Goal: Task Accomplishment & Management: Manage account settings

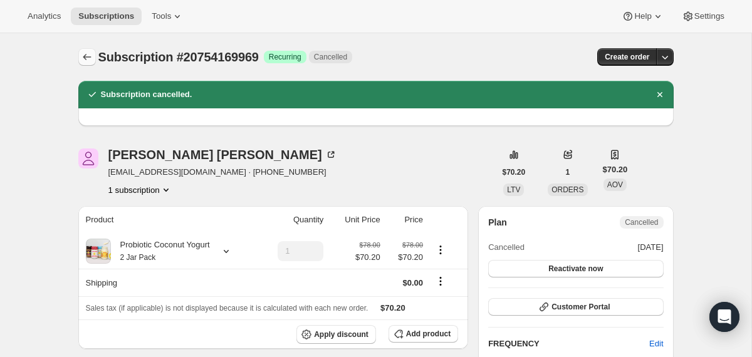
click at [89, 53] on icon "Subscriptions" at bounding box center [87, 57] width 13 height 13
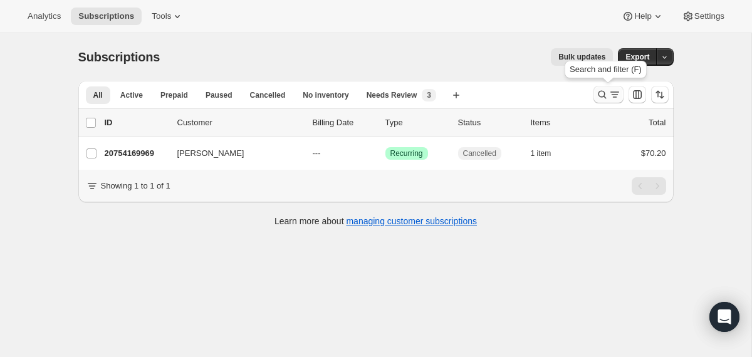
click at [602, 92] on icon "Search and filter results" at bounding box center [602, 94] width 13 height 13
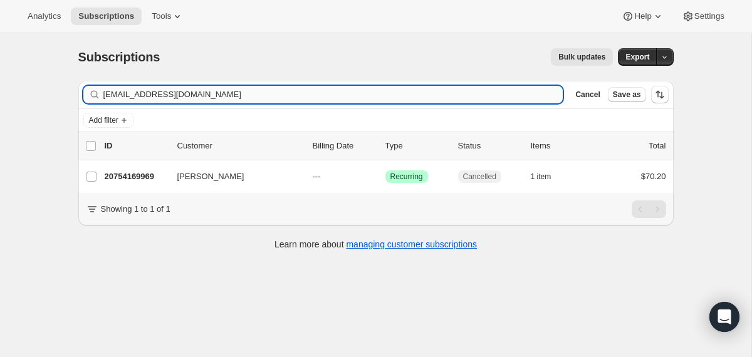
click at [481, 90] on input "[EMAIL_ADDRESS][DOMAIN_NAME]" at bounding box center [333, 95] width 460 height 18
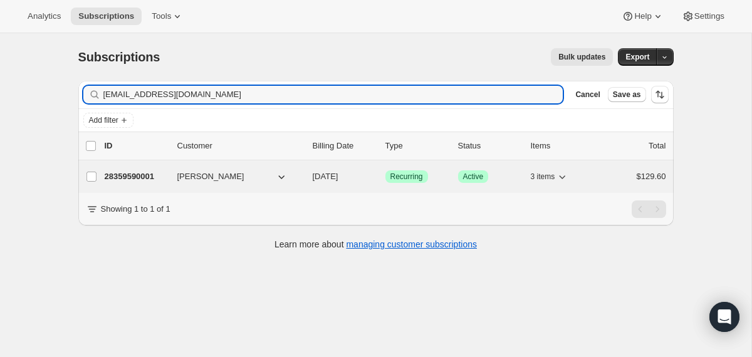
type input "[EMAIL_ADDRESS][DOMAIN_NAME]"
click at [304, 172] on div "28359590001 [PERSON_NAME] [DATE] Success Recurring Success Active 3 items $129.…" at bounding box center [386, 177] width 562 height 18
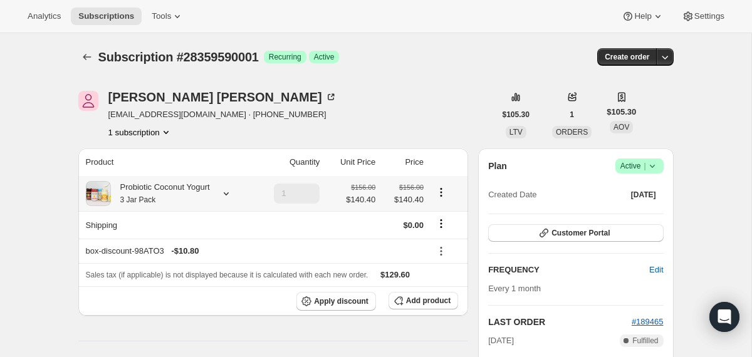
click at [191, 196] on div "Probiotic Coconut Yogurt 3 Jar Pack" at bounding box center [160, 193] width 99 height 25
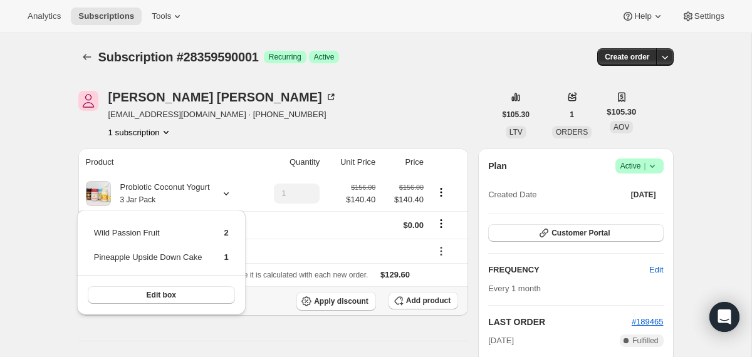
click at [267, 315] on th "Apply discount Add product" at bounding box center [273, 300] width 390 height 29
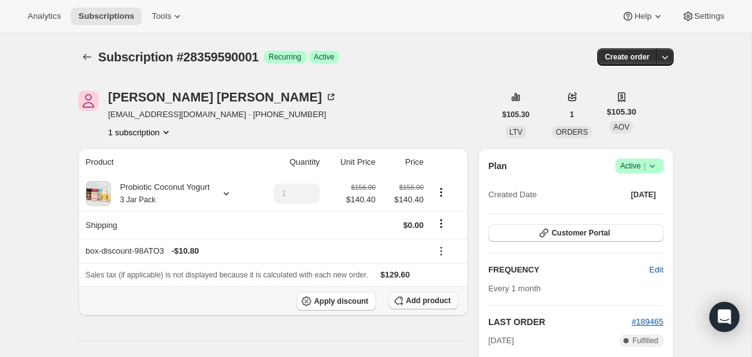
click at [412, 302] on span "Add product" at bounding box center [428, 301] width 44 height 10
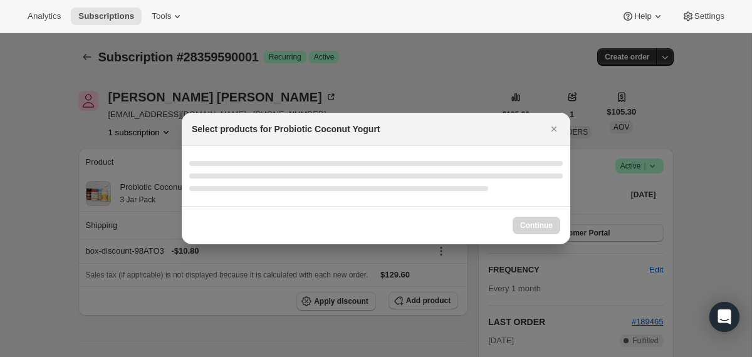
select select "gid://shopify/ProductVariant/40210939609201"
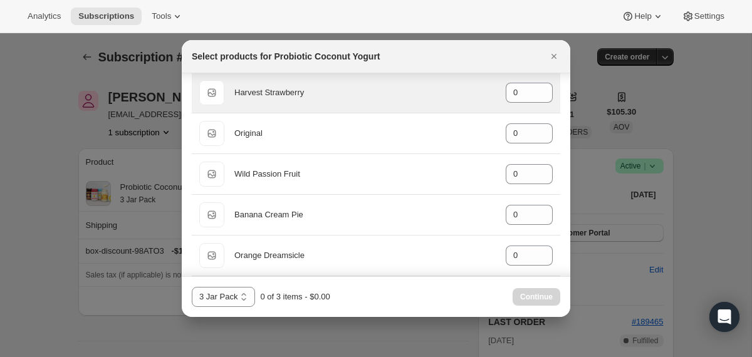
scroll to position [96, 0]
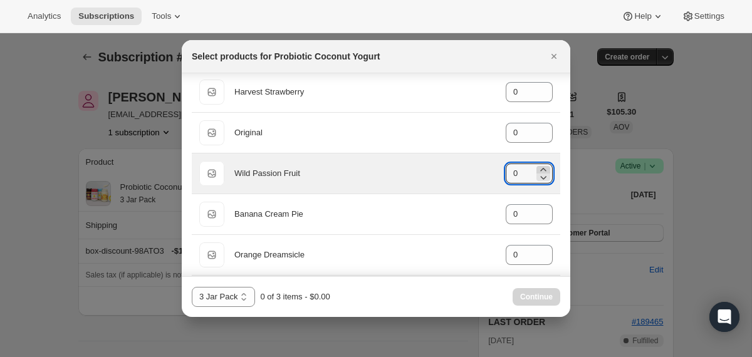
click at [542, 166] on icon ":r1i6:" at bounding box center [543, 170] width 13 height 13
type input "2"
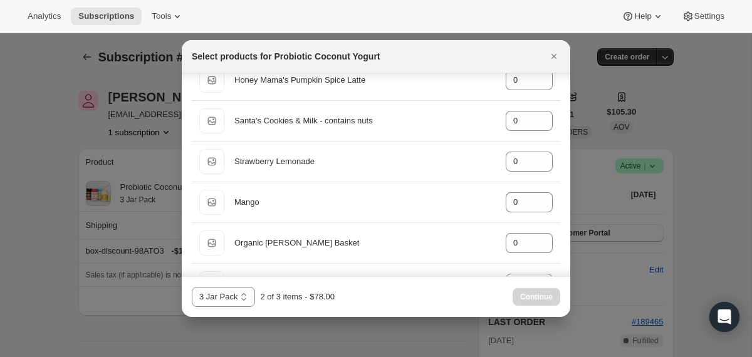
scroll to position [1001, 0]
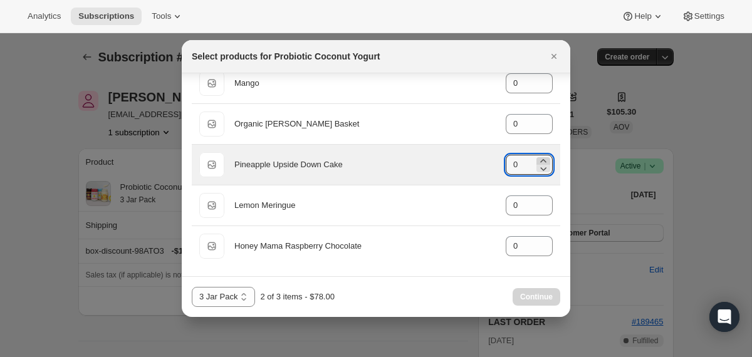
click at [541, 160] on icon ":r1i6:" at bounding box center [543, 160] width 6 height 3
type input "1"
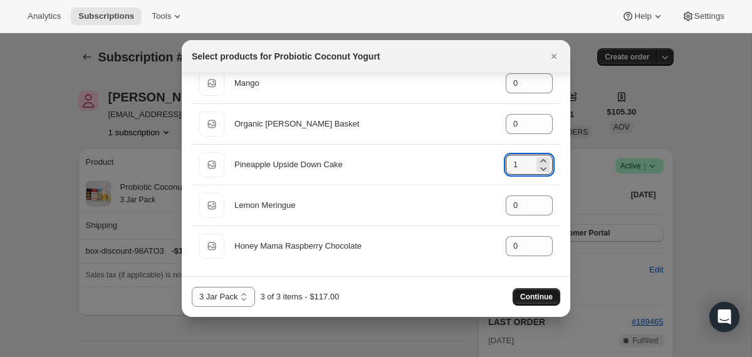
click at [522, 295] on span "Continue" at bounding box center [536, 297] width 33 height 10
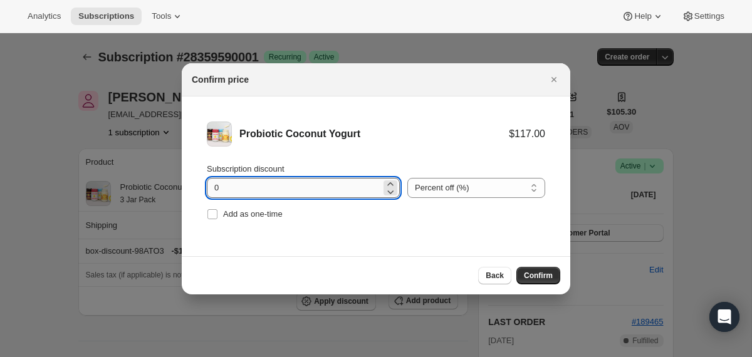
click at [214, 191] on input "0" at bounding box center [294, 188] width 174 height 20
type input "10"
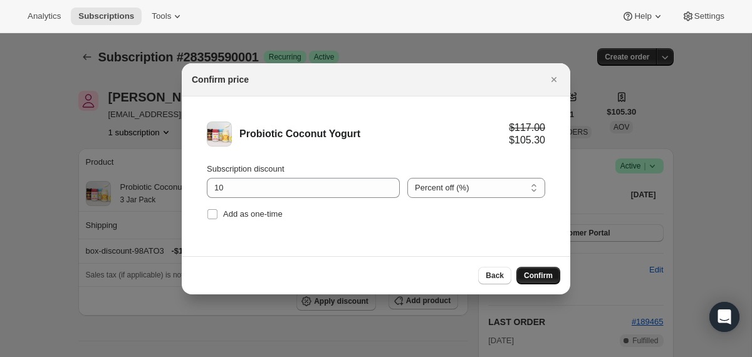
click at [521, 273] on button "Confirm" at bounding box center [538, 276] width 44 height 18
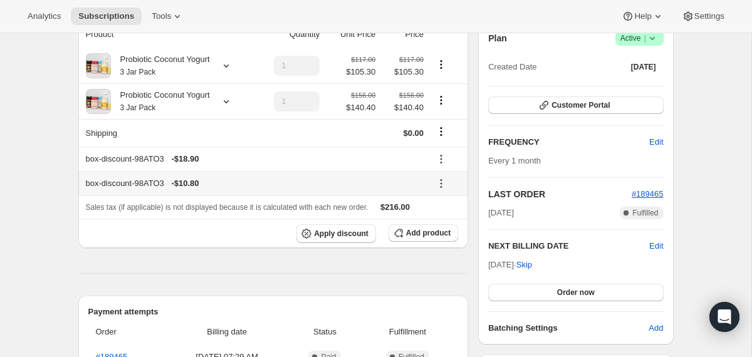
scroll to position [120, 0]
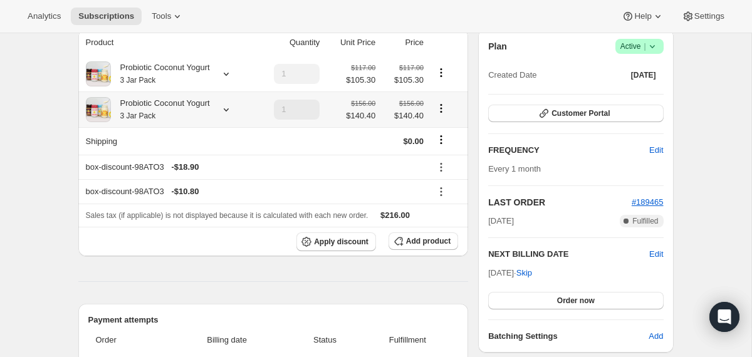
click at [441, 108] on icon "Product actions" at bounding box center [441, 108] width 13 height 13
click at [434, 156] on span "Remove" at bounding box center [442, 153] width 30 height 9
type input "0"
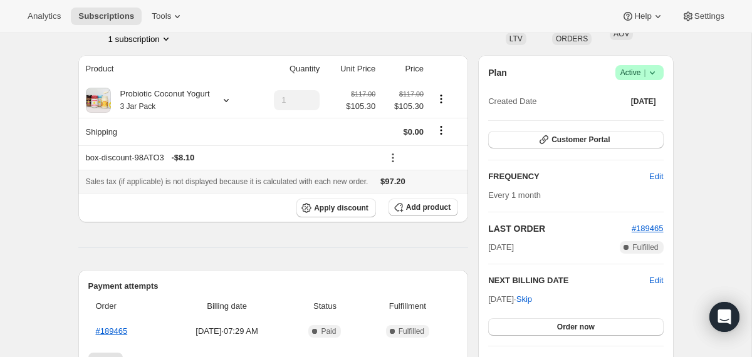
scroll to position [91, 0]
